Goal: Task Accomplishment & Management: Manage account settings

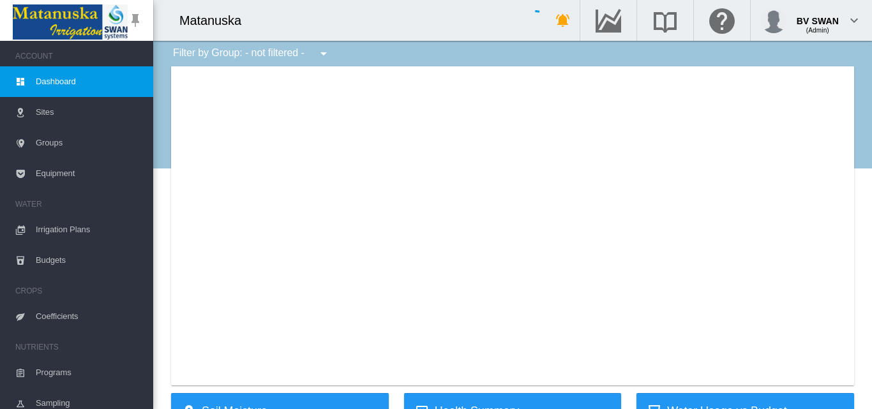
type input "**********"
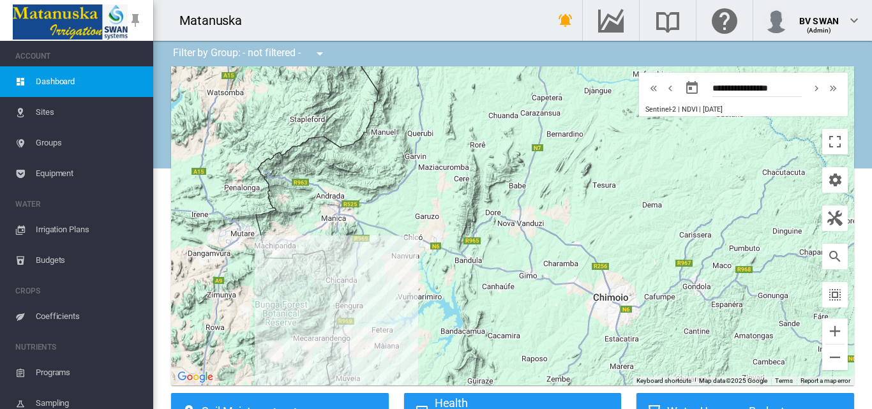
click at [49, 116] on span "Sites" at bounding box center [89, 112] width 107 height 31
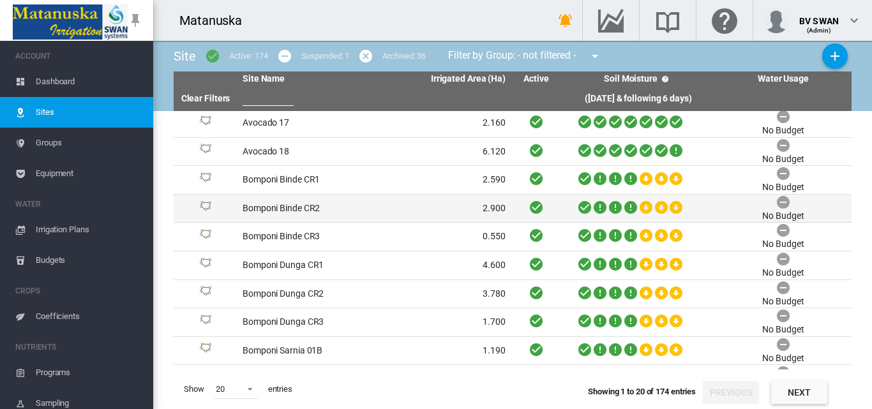
scroll to position [311, 0]
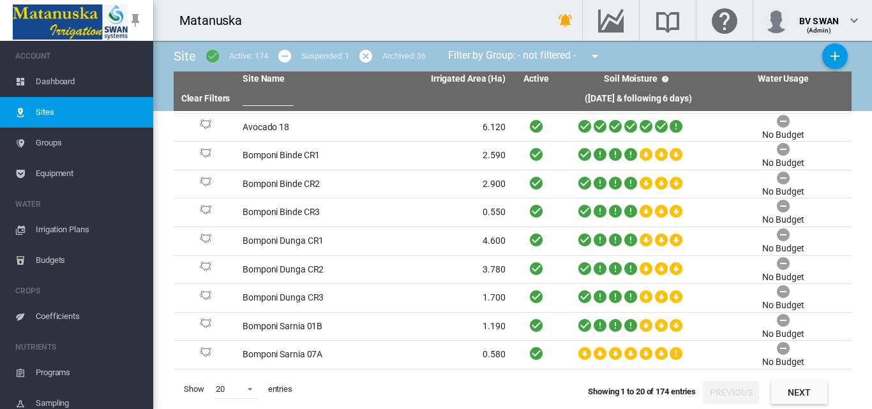
click at [64, 79] on span "Dashboard" at bounding box center [89, 81] width 107 height 31
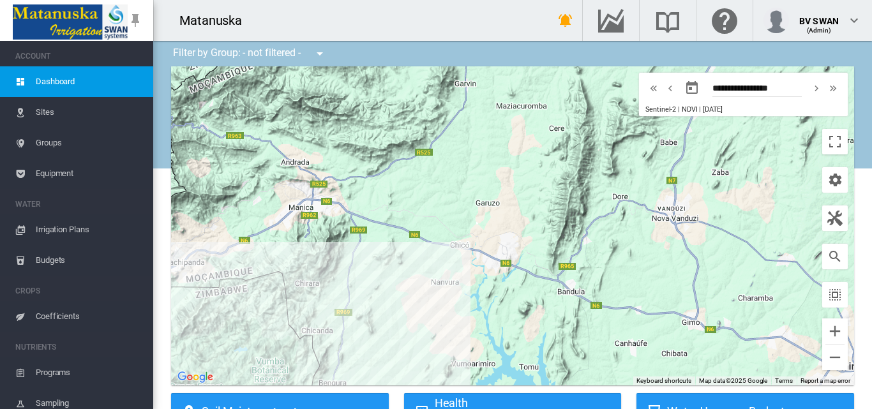
drag, startPoint x: 363, startPoint y: 308, endPoint x: 352, endPoint y: 234, distance: 74.2
click at [354, 253] on div "To navigate, press the arrow keys." at bounding box center [512, 225] width 683 height 319
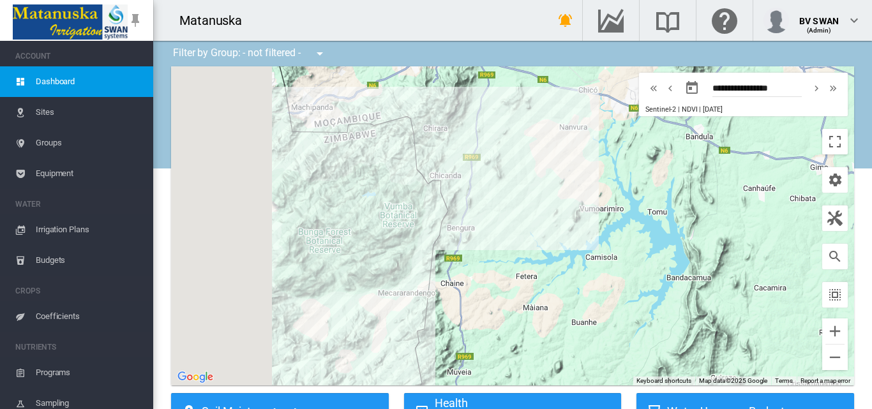
drag, startPoint x: 354, startPoint y: 237, endPoint x: 508, endPoint y: 227, distance: 154.2
click at [508, 227] on div "To navigate, press the arrow keys." at bounding box center [512, 225] width 683 height 319
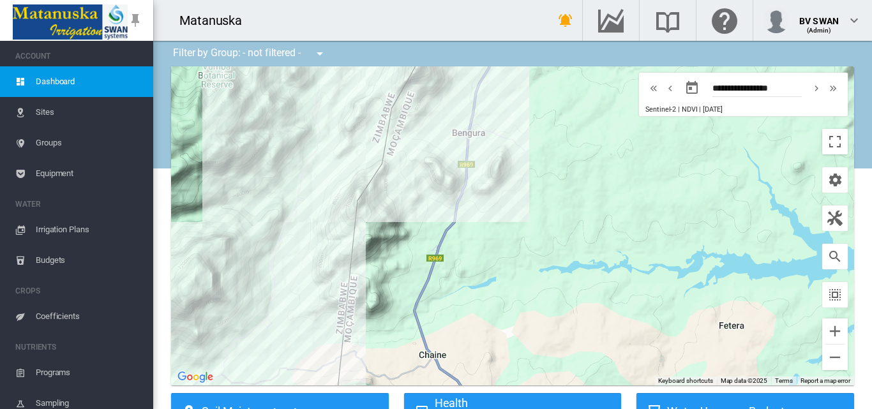
drag, startPoint x: 340, startPoint y: 240, endPoint x: 585, endPoint y: 236, distance: 245.2
click at [444, 236] on div "To navigate, press the arrow keys." at bounding box center [512, 225] width 683 height 319
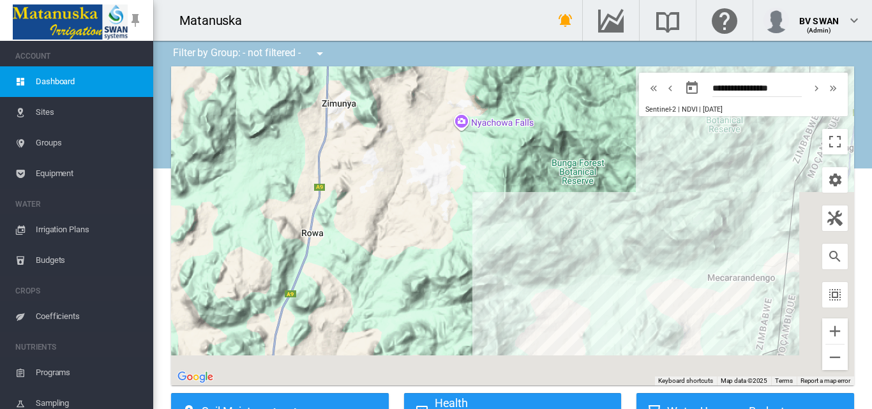
drag, startPoint x: 575, startPoint y: 262, endPoint x: 494, endPoint y: 230, distance: 88.0
click at [494, 230] on div "To navigate, press the arrow keys." at bounding box center [512, 225] width 683 height 319
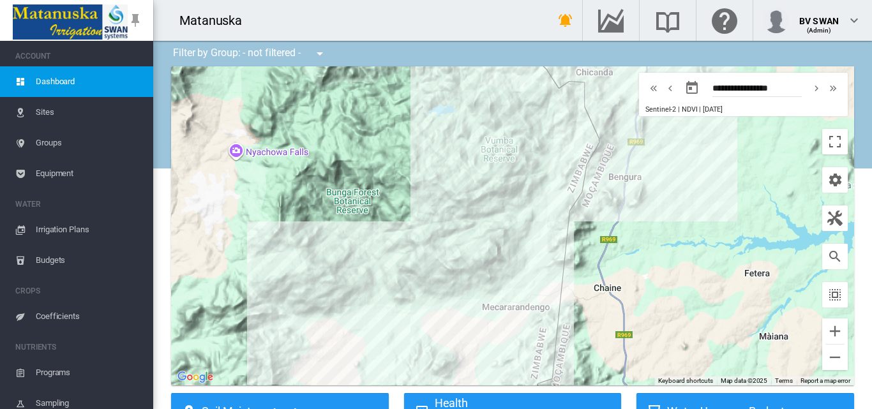
drag, startPoint x: 582, startPoint y: 216, endPoint x: 432, endPoint y: 260, distance: 156.2
click at [432, 260] on div "To navigate, press the arrow keys." at bounding box center [512, 225] width 683 height 319
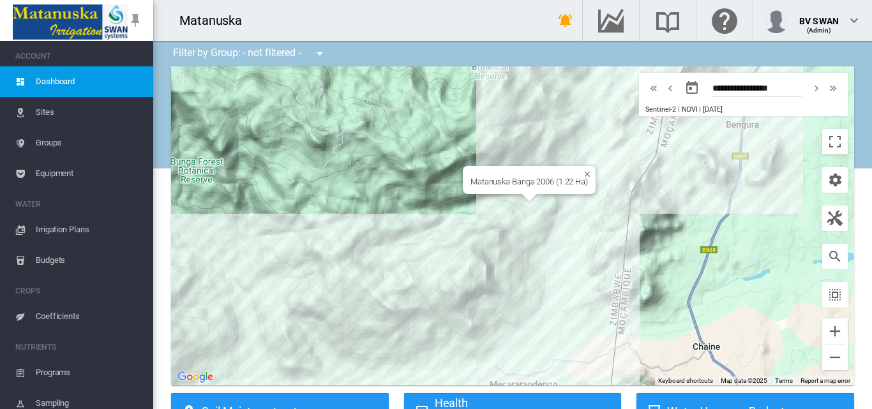
click at [376, 216] on div "To navigate, press the arrow keys. Matanuska Banga 2006 (1.22 Ha)" at bounding box center [512, 225] width 683 height 319
click at [52, 110] on span "Sites" at bounding box center [89, 112] width 107 height 31
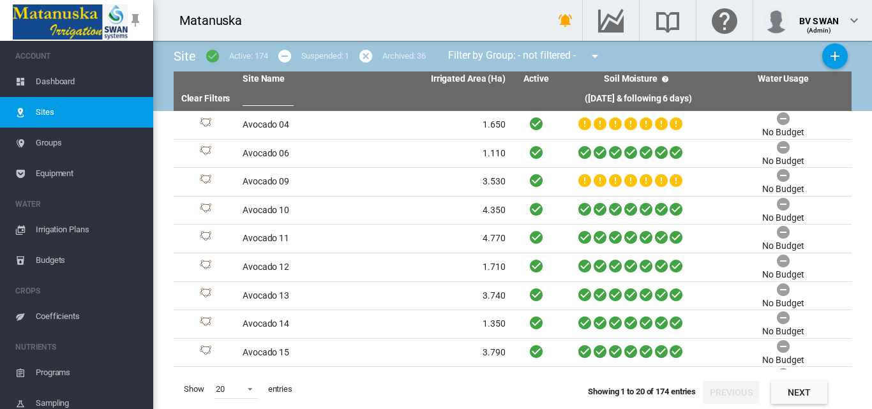
click at [74, 226] on span "Irrigation Plans" at bounding box center [89, 230] width 107 height 31
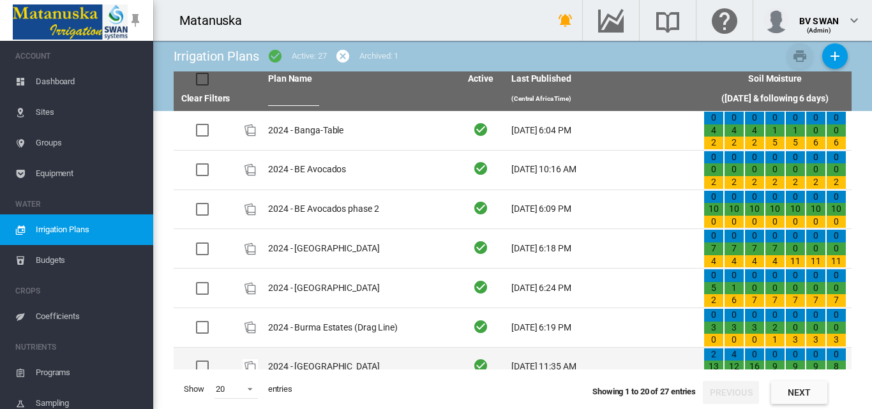
scroll to position [64, 0]
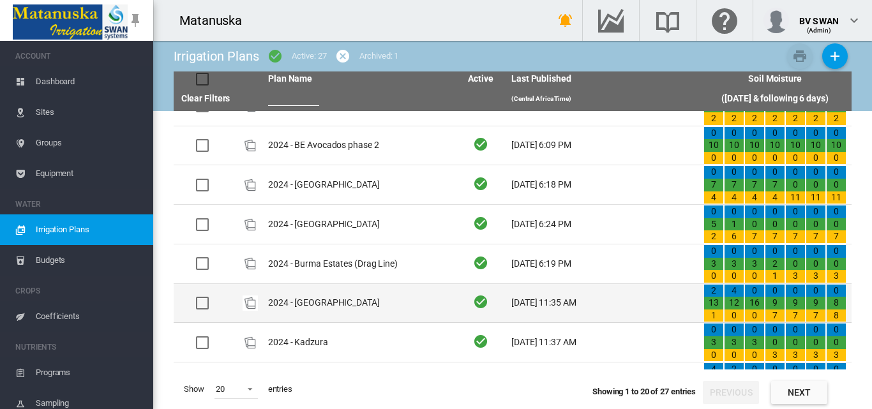
click at [344, 302] on td "2024 - [GEOGRAPHIC_DATA]" at bounding box center [359, 303] width 192 height 39
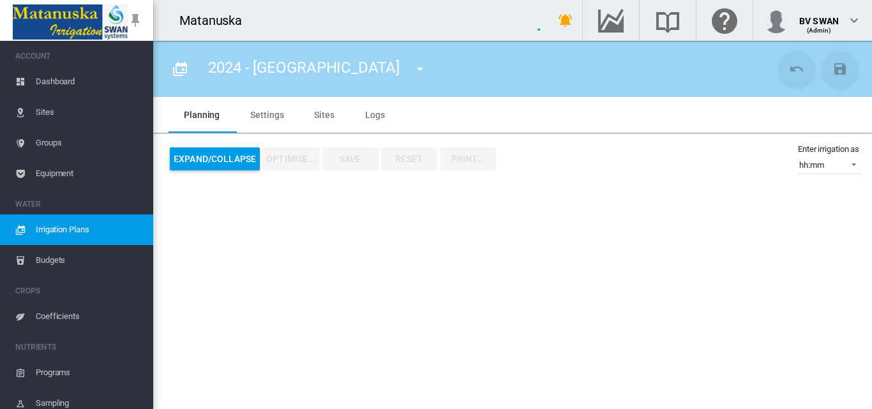
type input "**********"
type input "**"
type input "******"
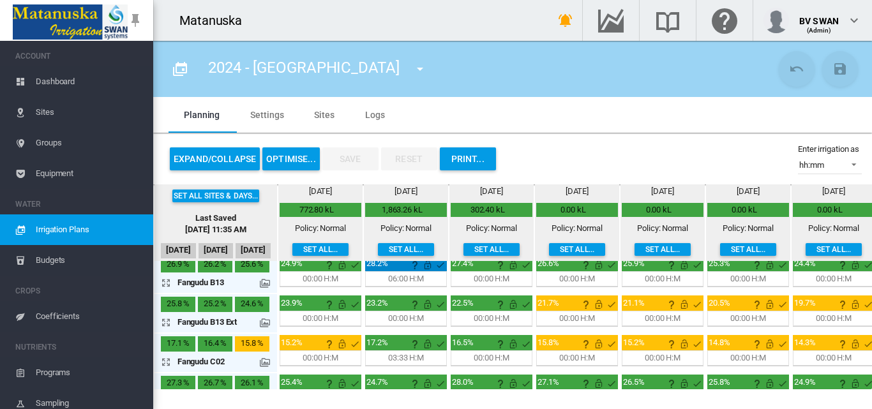
scroll to position [192, 0]
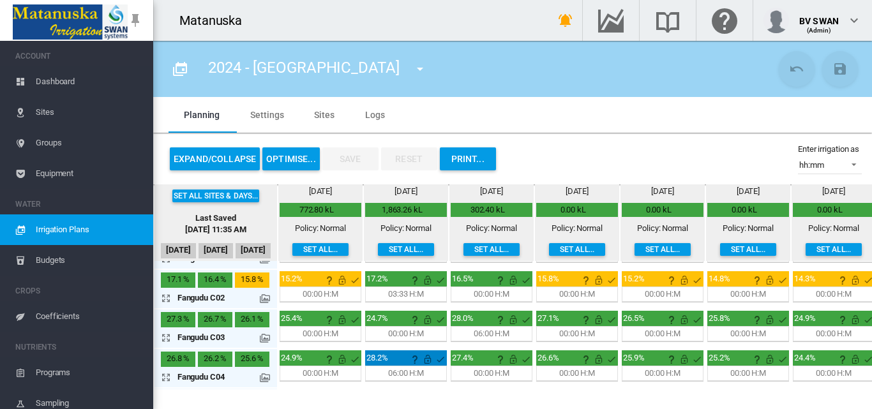
click at [167, 301] on md-icon "icon-arrow-expand" at bounding box center [168, 297] width 15 height 15
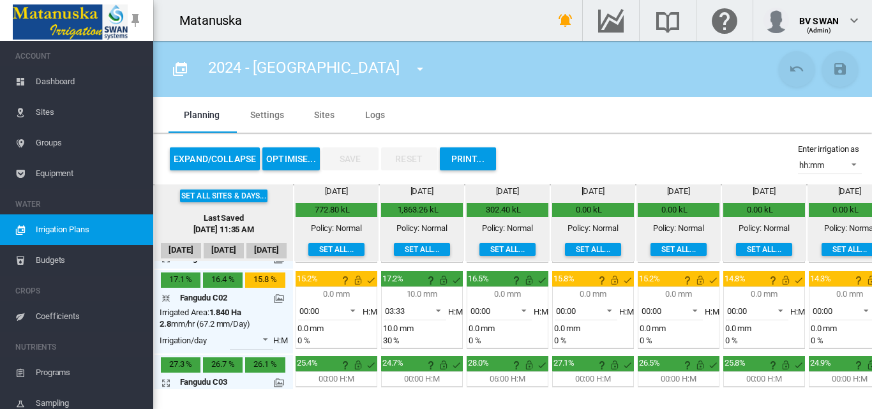
click at [163, 303] on md-icon "icon-arrow-collapse" at bounding box center [168, 297] width 15 height 15
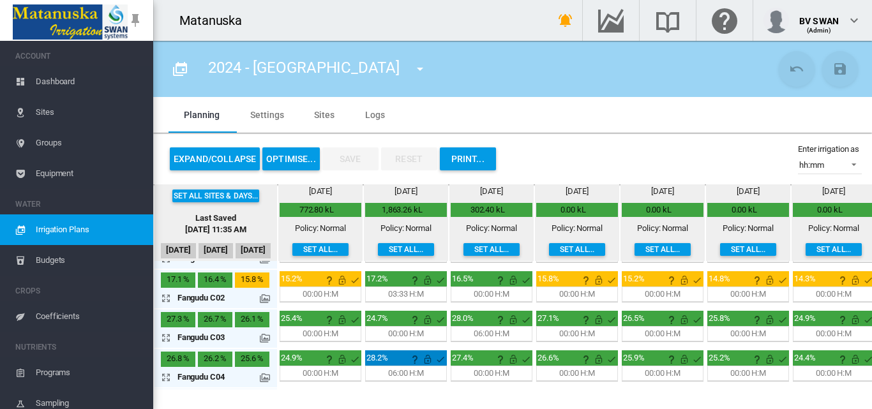
click at [264, 296] on md-icon at bounding box center [265, 299] width 10 height 10
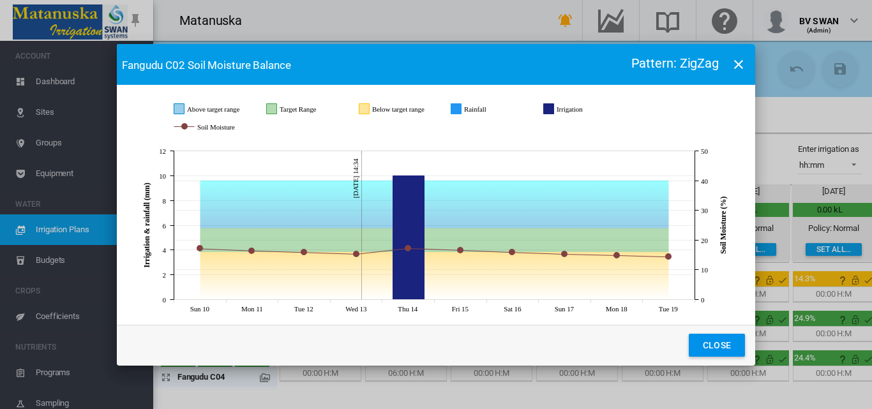
click at [734, 61] on md-icon "icon-close" at bounding box center [738, 64] width 15 height 15
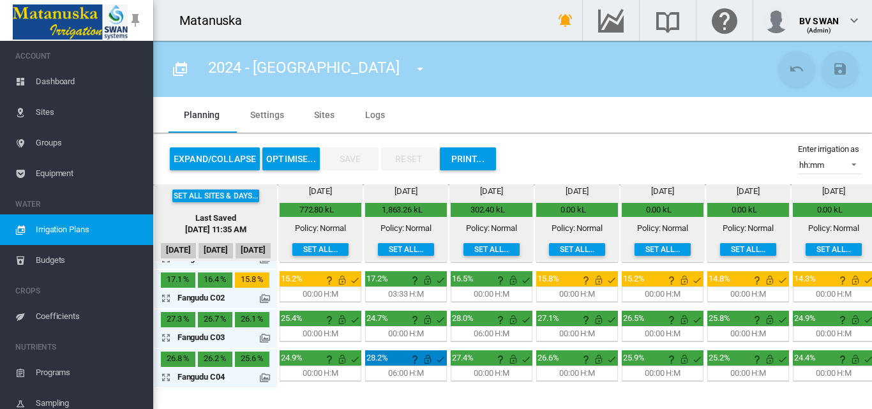
click at [261, 115] on md-tab-item "Settings" at bounding box center [267, 115] width 64 height 36
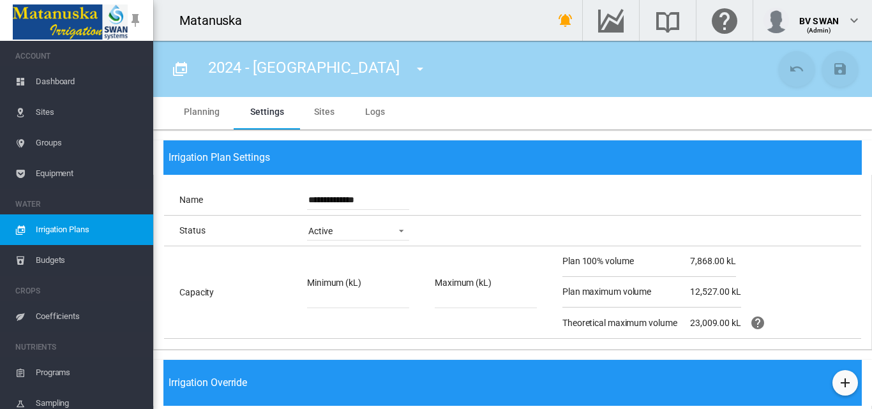
scroll to position [0, 0]
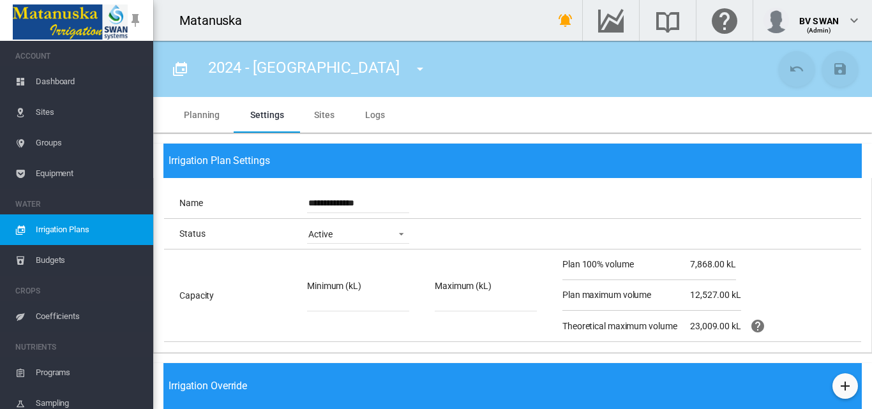
click at [200, 108] on md-tab-item "Planning" at bounding box center [202, 115] width 66 height 36
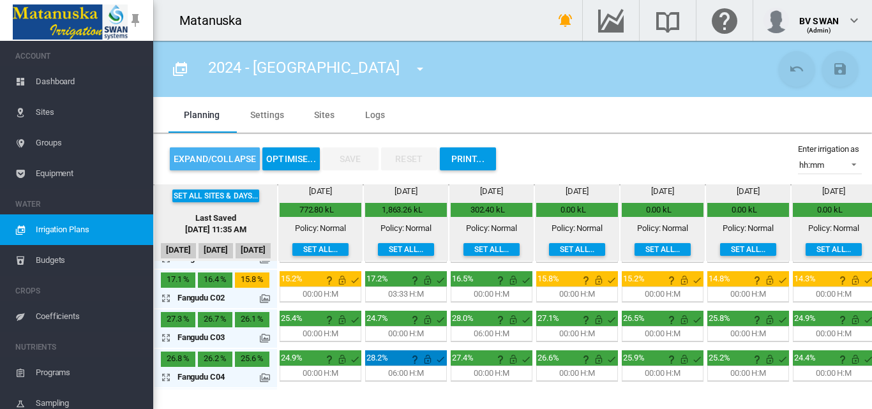
click at [211, 156] on button "Expand/Collapse" at bounding box center [215, 158] width 90 height 23
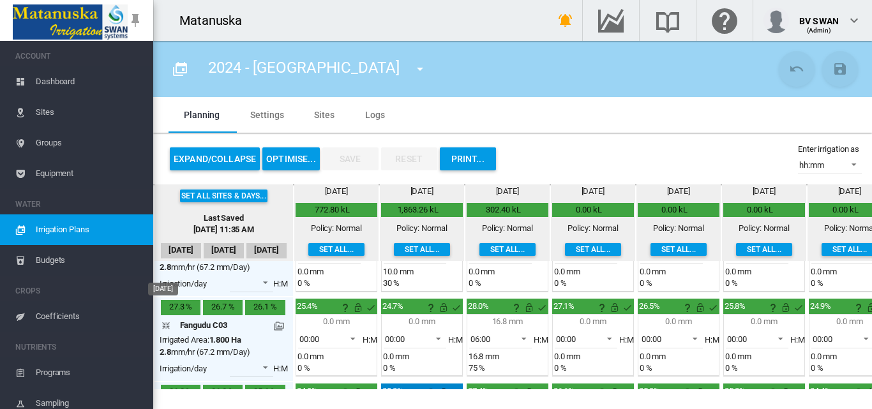
scroll to position [409, 0]
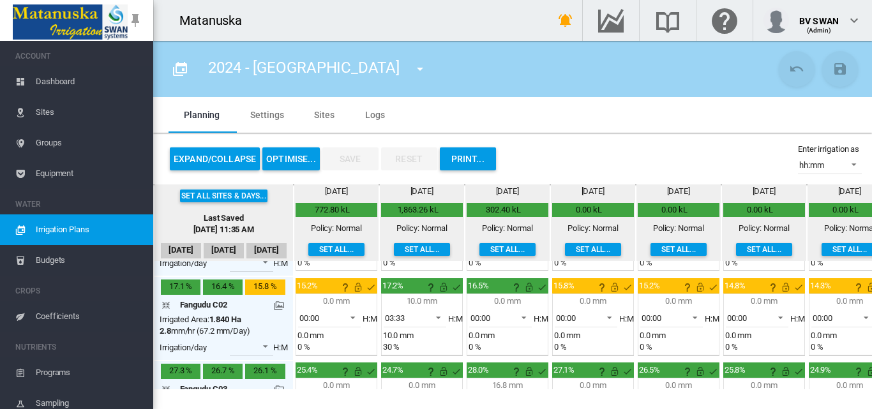
click at [167, 321] on div "Irrigated Area: 1.840 Ha" at bounding box center [201, 319] width 82 height 11
click at [229, 329] on div "2.8 mm/hr (67.2 mm/Day)" at bounding box center [205, 331] width 91 height 11
click at [257, 347] on md-select "00:00 03:33 04:09 04:45 05:20 05:56 06:31" at bounding box center [251, 346] width 43 height 19
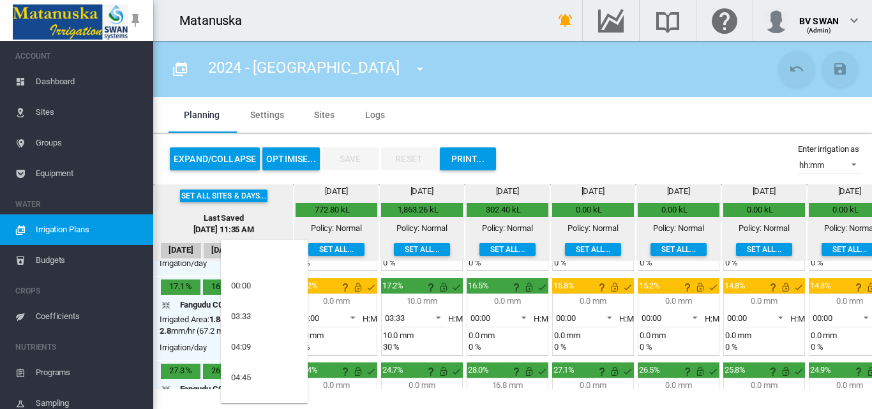
click at [195, 328] on md-backdrop at bounding box center [436, 204] width 872 height 409
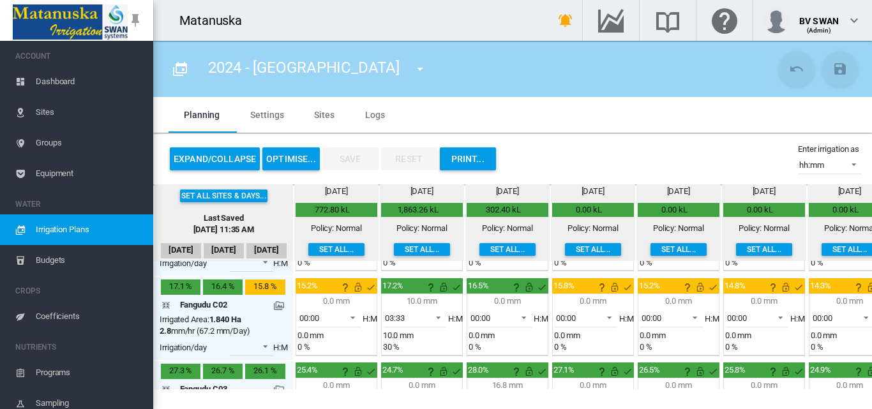
click at [233, 331] on div "2.8 mm/hr (67.2 mm/Day)" at bounding box center [205, 331] width 91 height 11
click at [216, 332] on div "2.8 mm/hr (67.2 mm/Day)" at bounding box center [205, 331] width 91 height 11
click at [321, 118] on md-tab-item "Sites" at bounding box center [324, 115] width 51 height 36
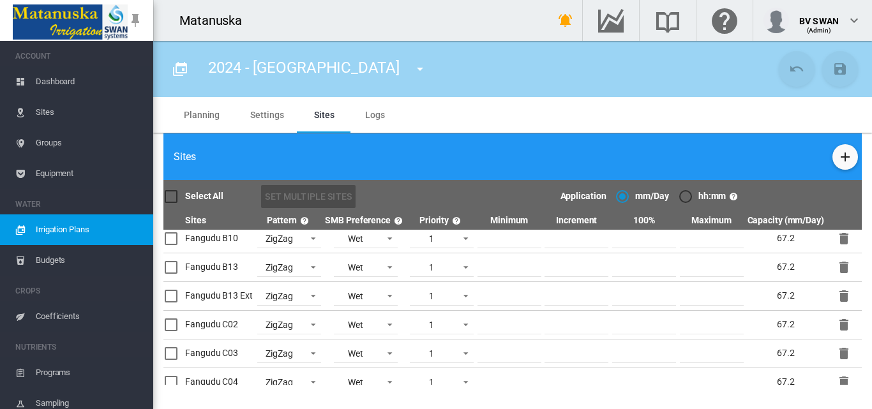
scroll to position [128, 0]
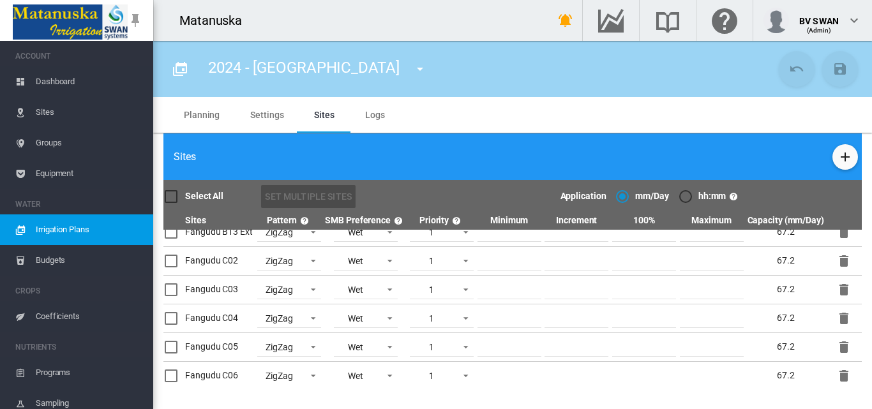
click at [516, 261] on input "****" at bounding box center [510, 261] width 64 height 19
type input "*"
type input "***"
click at [581, 256] on input "****" at bounding box center [577, 261] width 64 height 19
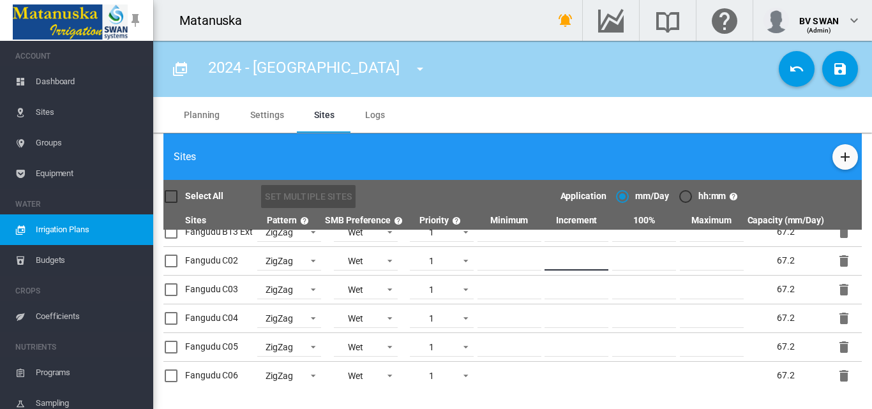
type input "***"
click at [649, 260] on input "****" at bounding box center [644, 261] width 64 height 19
type input "*"
type input "****"
click at [718, 261] on input "*****" at bounding box center [712, 261] width 64 height 19
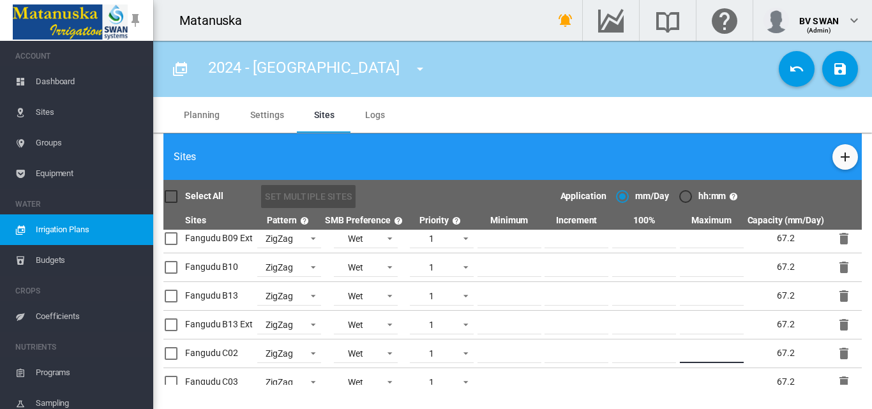
scroll to position [128, 0]
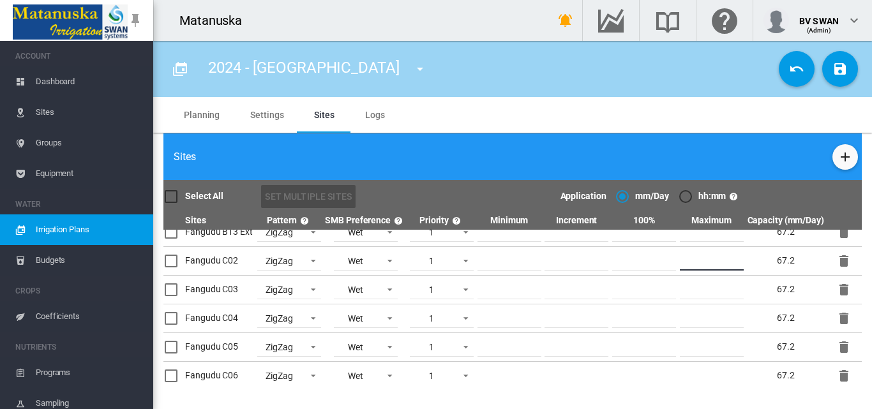
type input "****"
click at [587, 262] on input "***" at bounding box center [577, 261] width 64 height 19
click at [841, 68] on md-icon "icon-content-save" at bounding box center [840, 68] width 15 height 15
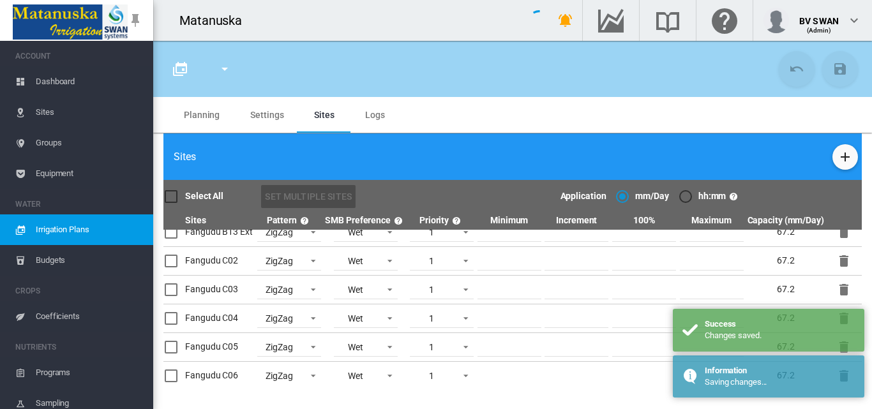
scroll to position [409, 0]
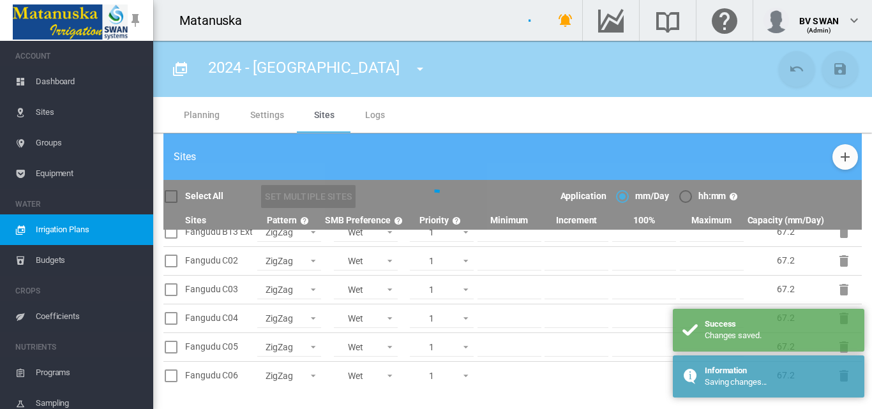
type input "**********"
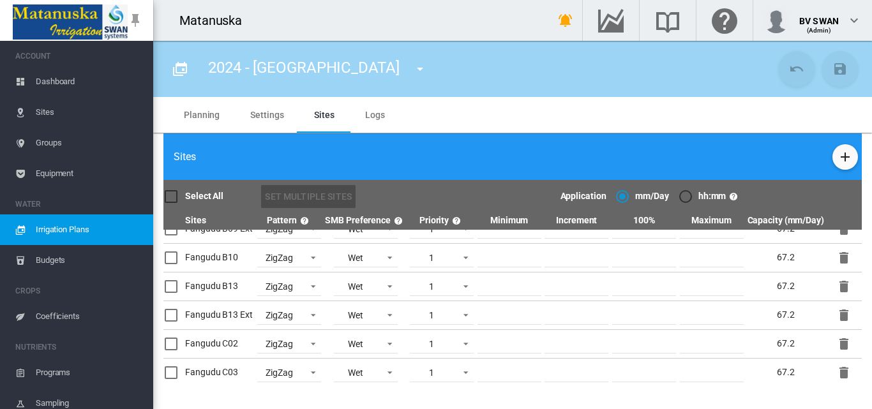
scroll to position [0, 0]
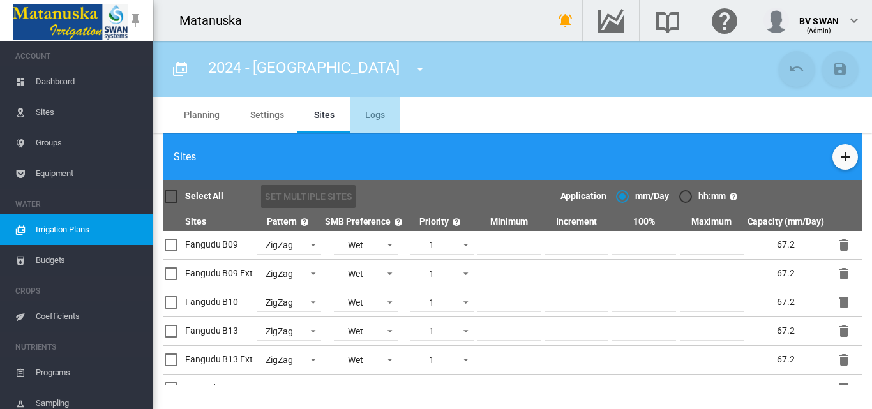
click at [381, 112] on span "Logs" at bounding box center [375, 115] width 20 height 10
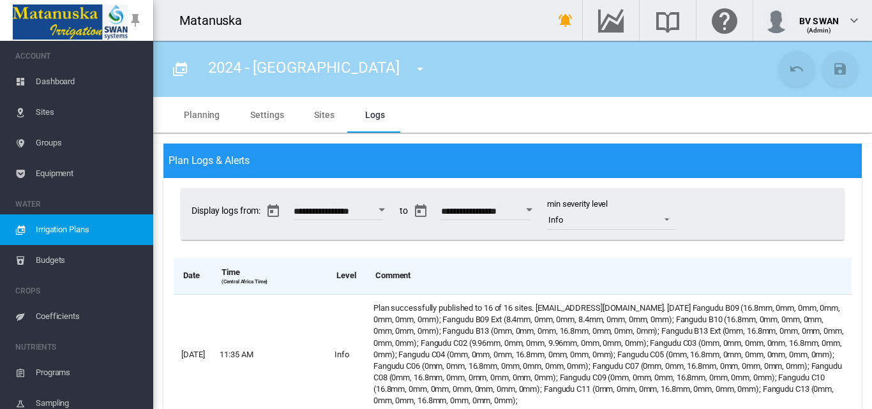
click at [326, 114] on md-tab-item "Sites" at bounding box center [324, 115] width 51 height 36
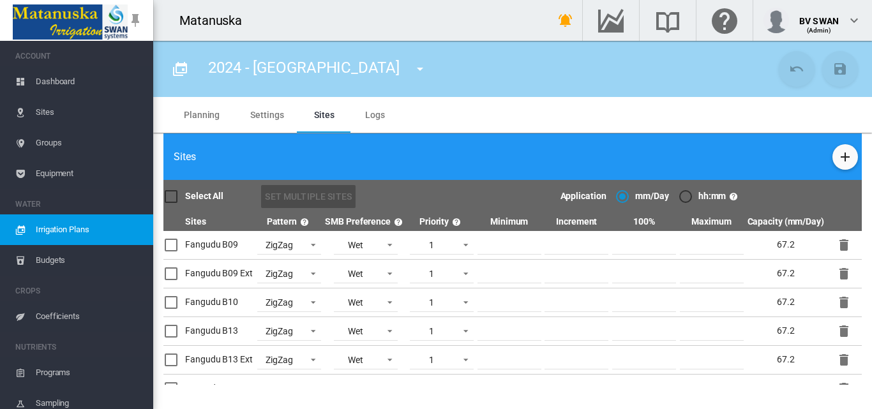
click at [268, 117] on md-tab-item "Settings" at bounding box center [267, 115] width 64 height 36
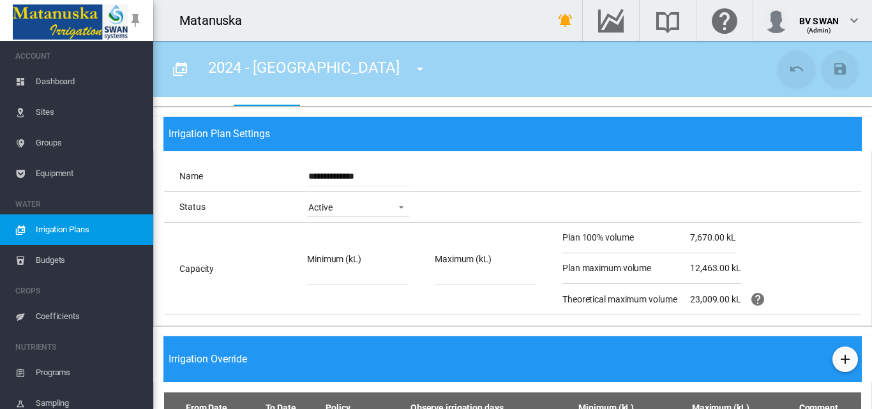
scroll to position [52, 0]
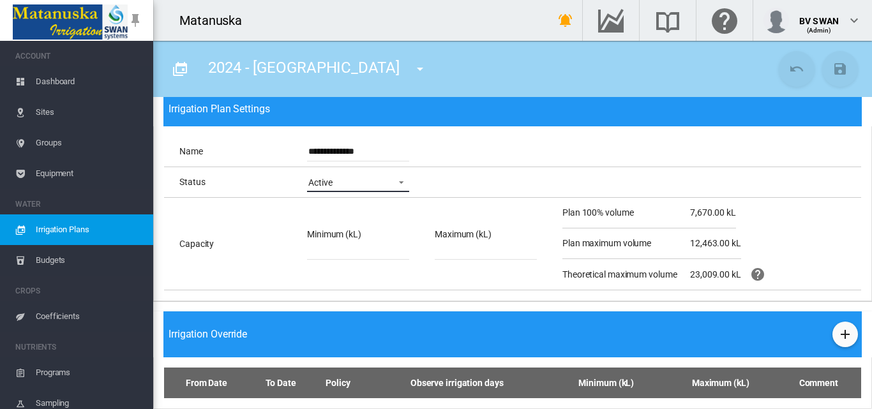
click at [400, 181] on span at bounding box center [397, 181] width 15 height 11
click at [473, 185] on md-backdrop at bounding box center [436, 204] width 872 height 409
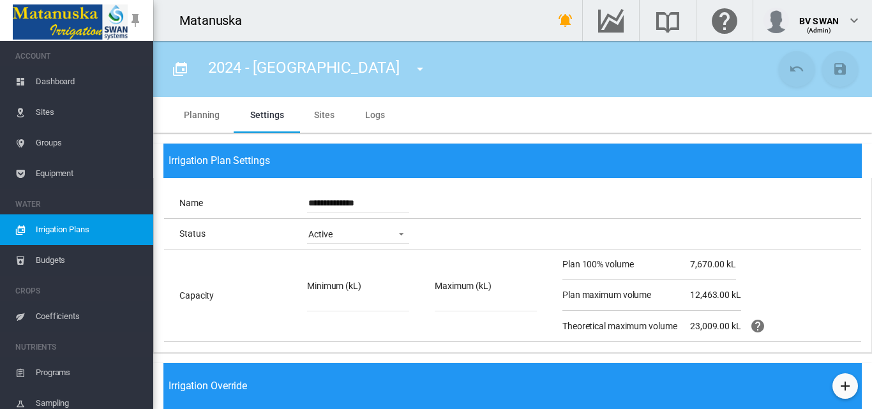
click at [412, 67] on md-icon "icon-menu-down" at bounding box center [419, 68] width 15 height 15
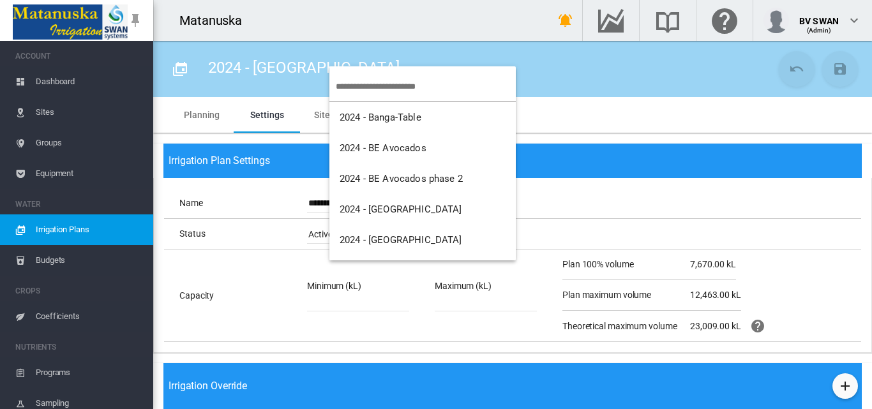
click at [562, 208] on md-backdrop at bounding box center [436, 204] width 872 height 409
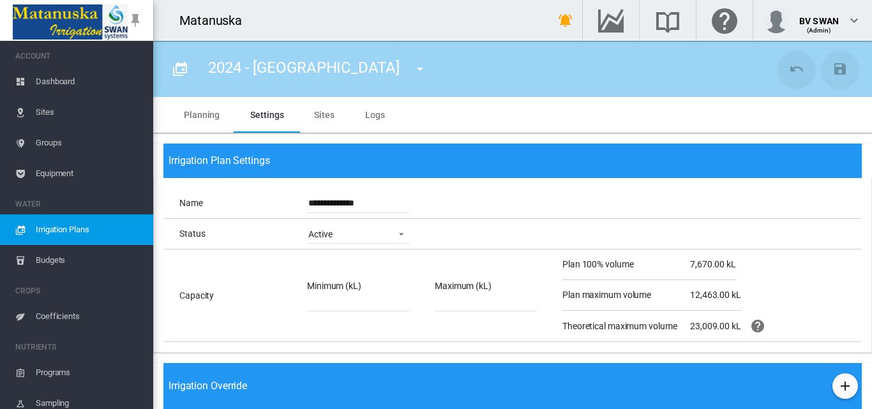
click at [210, 121] on md-tab-item "Planning" at bounding box center [202, 115] width 66 height 36
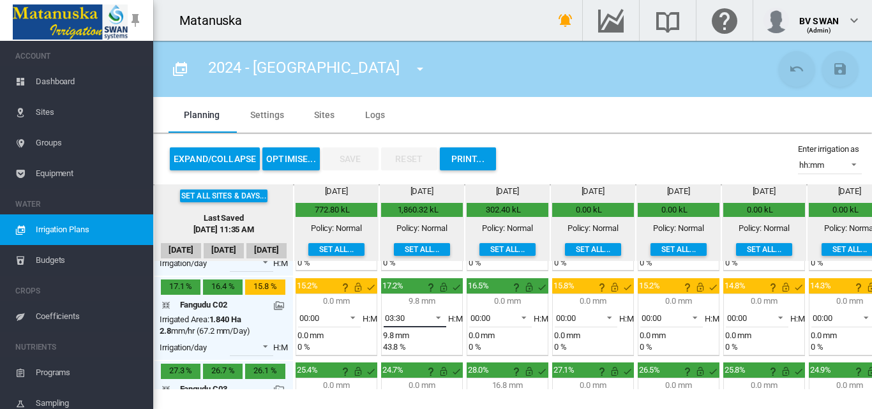
click at [435, 315] on span at bounding box center [434, 316] width 15 height 11
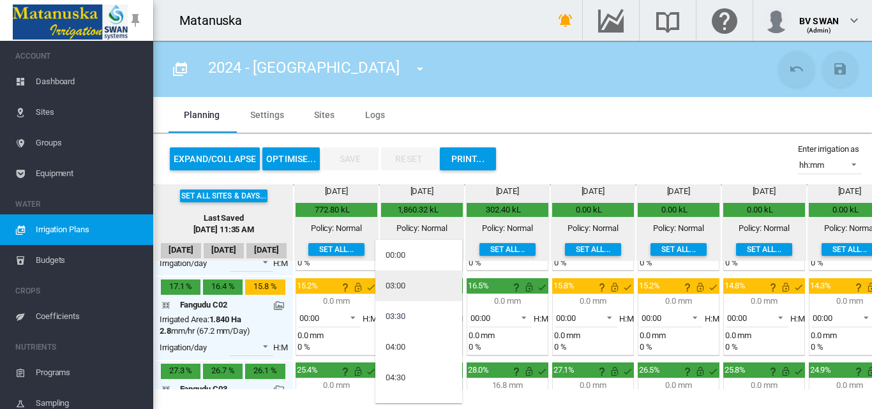
click at [395, 285] on div "03:00" at bounding box center [396, 285] width 20 height 11
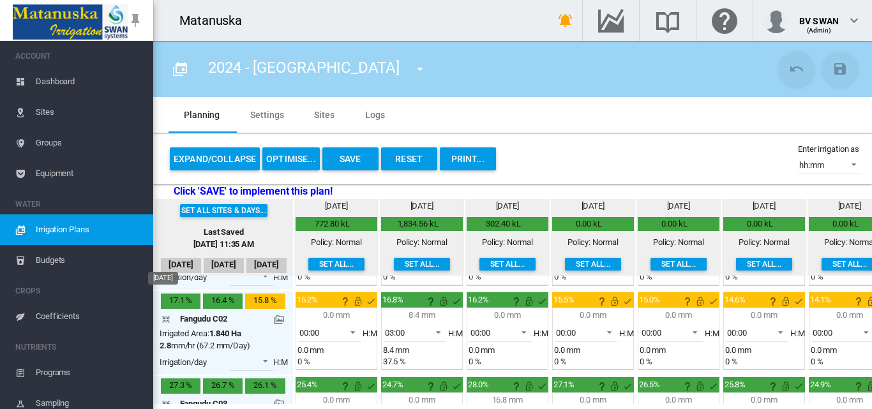
click at [181, 304] on div "17.1 %" at bounding box center [181, 301] width 40 height 15
click at [438, 331] on span at bounding box center [434, 331] width 15 height 11
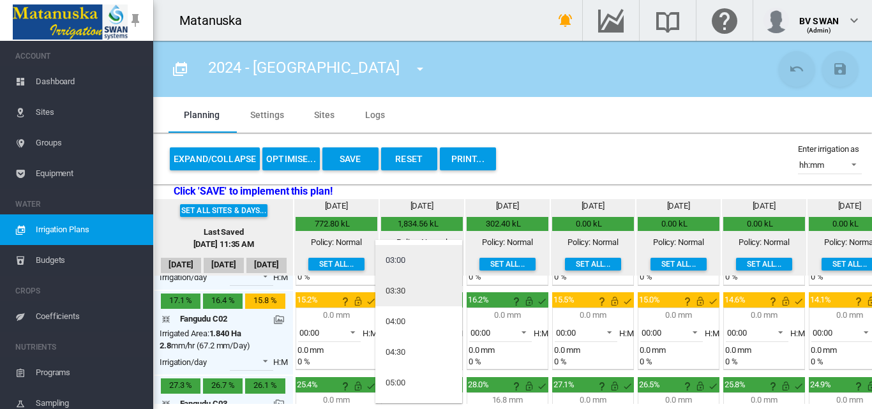
scroll to position [64, 0]
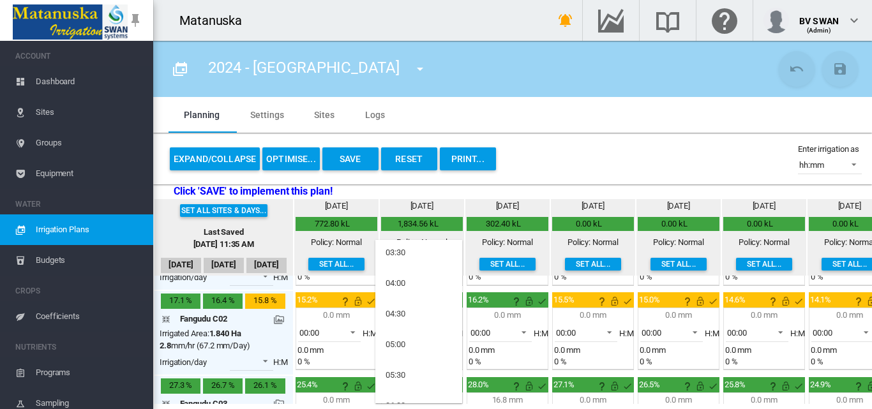
click at [415, 158] on md-backdrop at bounding box center [436, 204] width 872 height 409
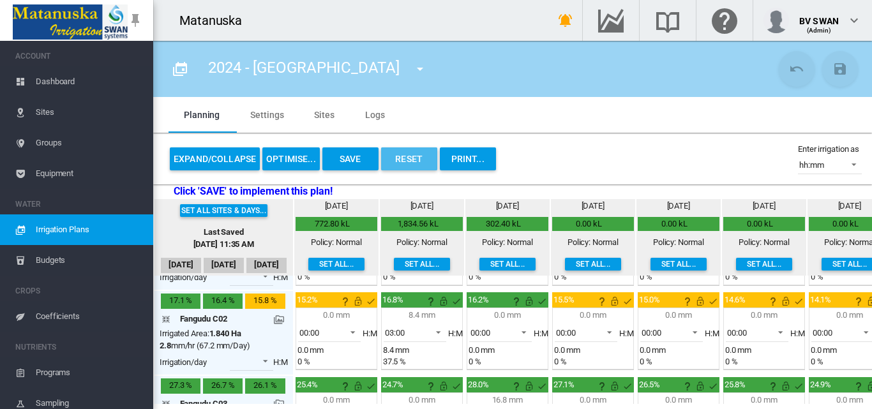
click at [415, 158] on button "Reset" at bounding box center [409, 158] width 56 height 23
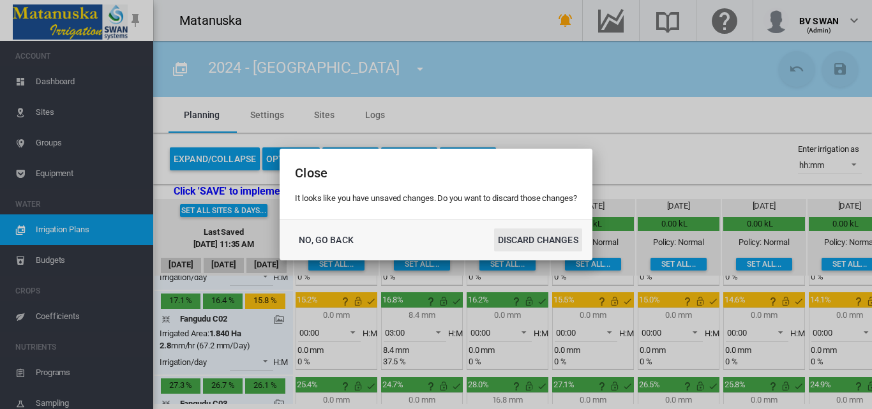
click at [543, 239] on button "DISCARD CHANGES" at bounding box center [538, 240] width 88 height 23
